Goal: Information Seeking & Learning: Learn about a topic

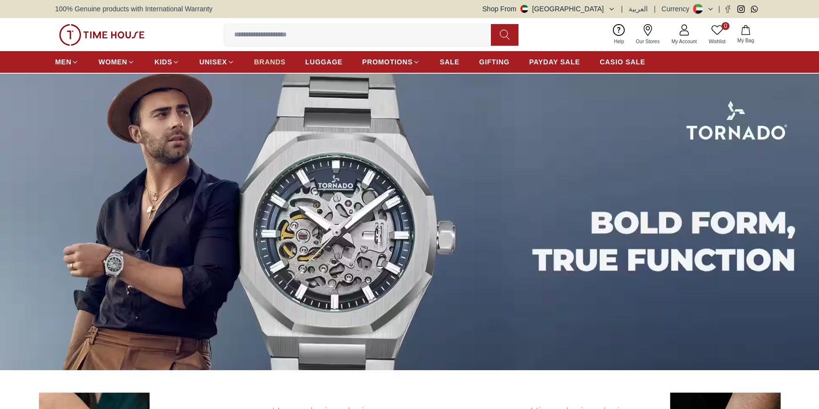
click at [274, 57] on span "BRANDS" at bounding box center [269, 62] width 31 height 10
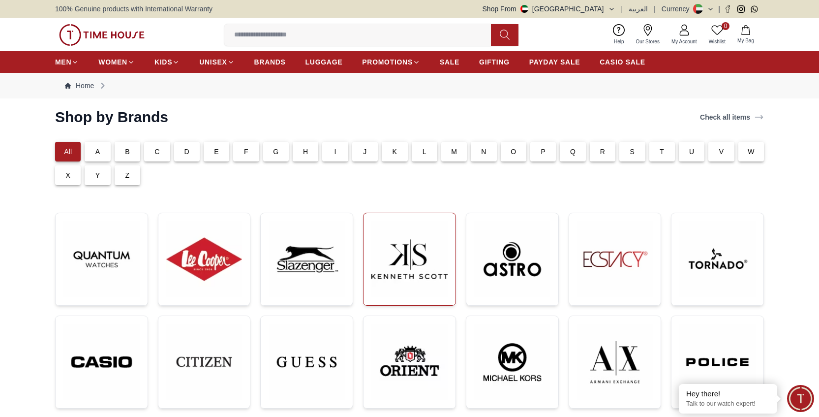
click at [411, 255] on img at bounding box center [409, 259] width 76 height 76
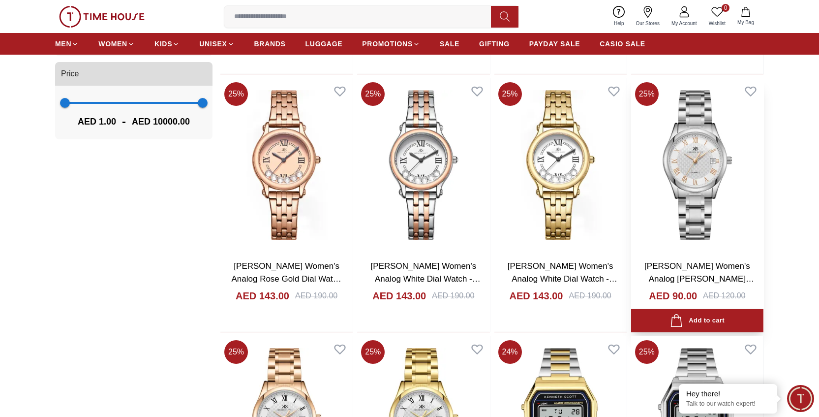
scroll to position [1247, 0]
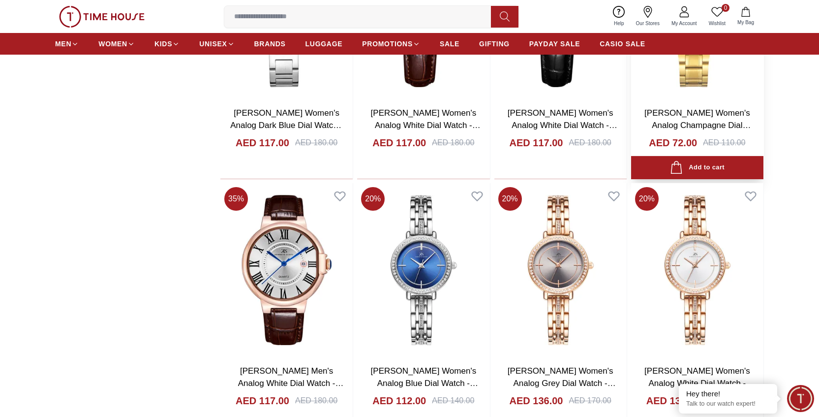
scroll to position [2911, 0]
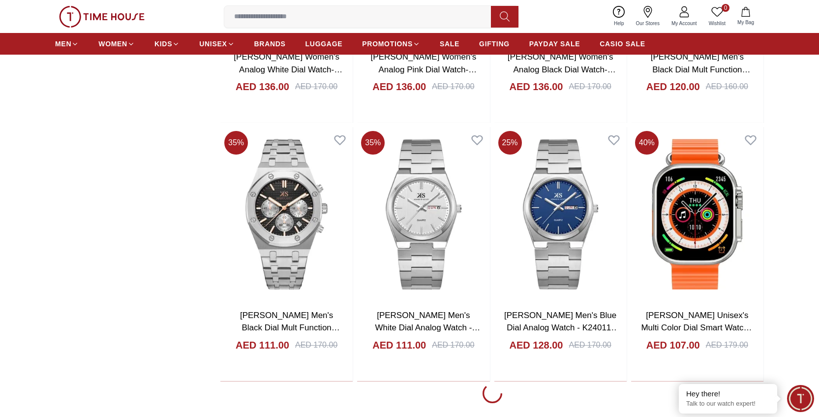
scroll to position [5566, 0]
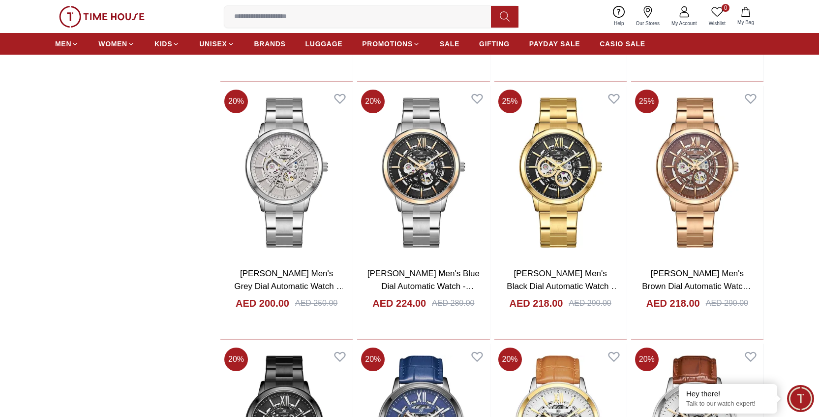
scroll to position [5962, 0]
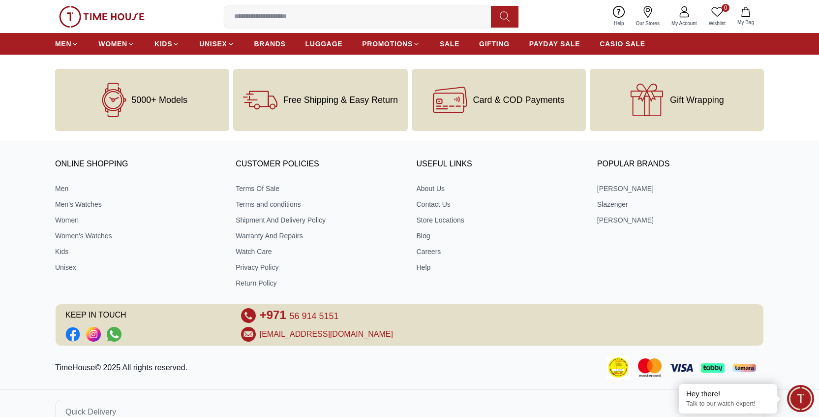
scroll to position [8014, 0]
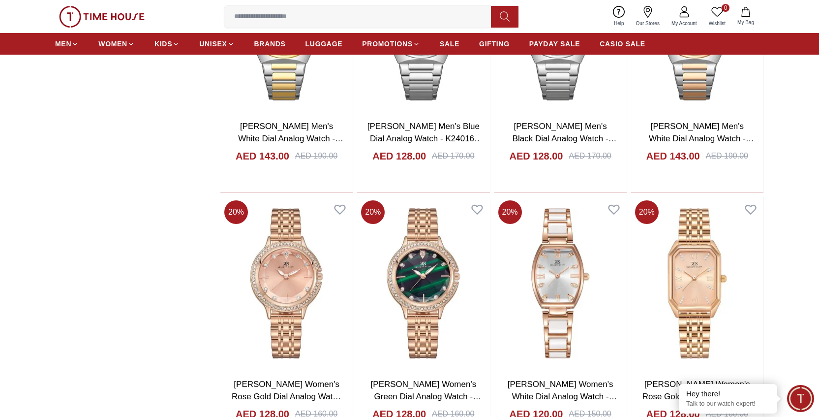
scroll to position [8590, 0]
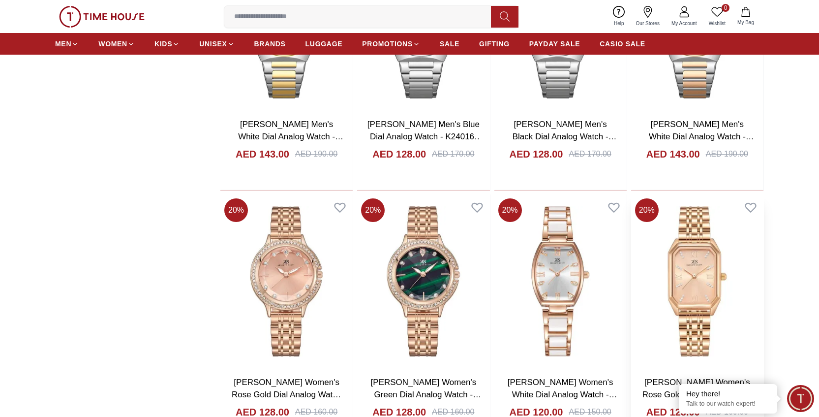
click at [692, 226] on img at bounding box center [697, 281] width 132 height 174
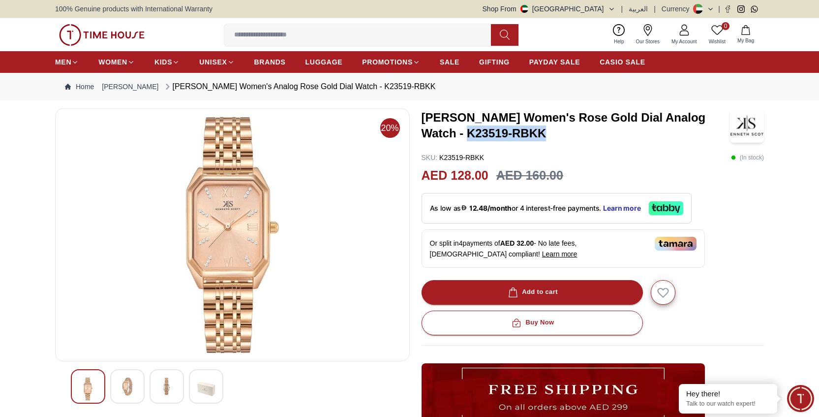
drag, startPoint x: 428, startPoint y: 133, endPoint x: 508, endPoint y: 133, distance: 80.2
click at [508, 133] on h3 "[PERSON_NAME] Women's Rose Gold Dial Analog Watch - K23519-RBKK" at bounding box center [576, 125] width 309 height 31
copy h3 "K23519-RBKK"
